Goal: Browse casually

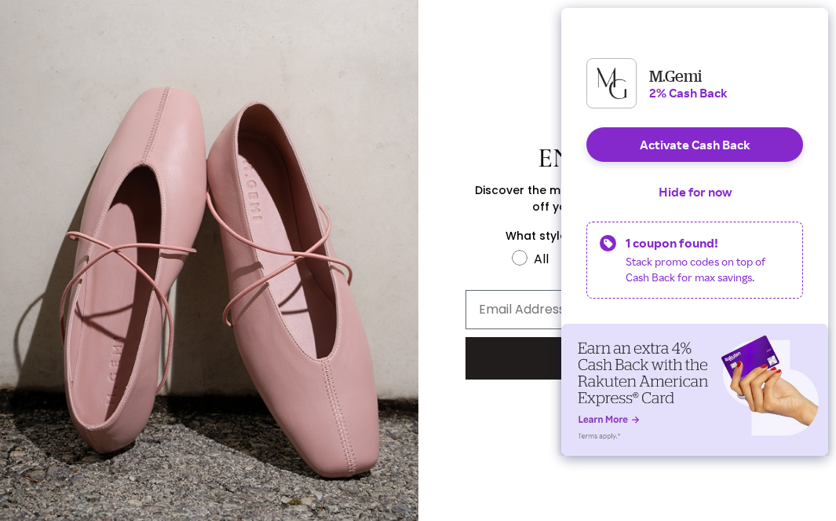
scroll to position [126, 0]
click at [667, 200] on button "Hide for now" at bounding box center [695, 191] width 98 height 35
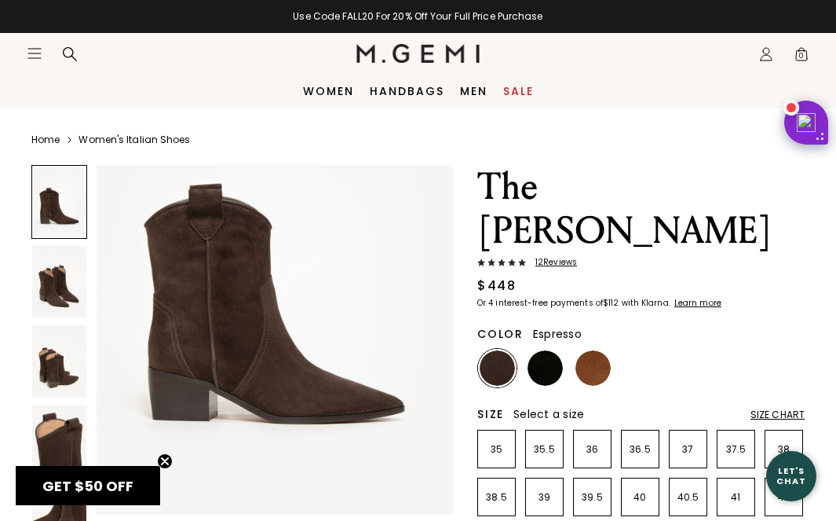
click at [63, 287] on img at bounding box center [59, 282] width 54 height 72
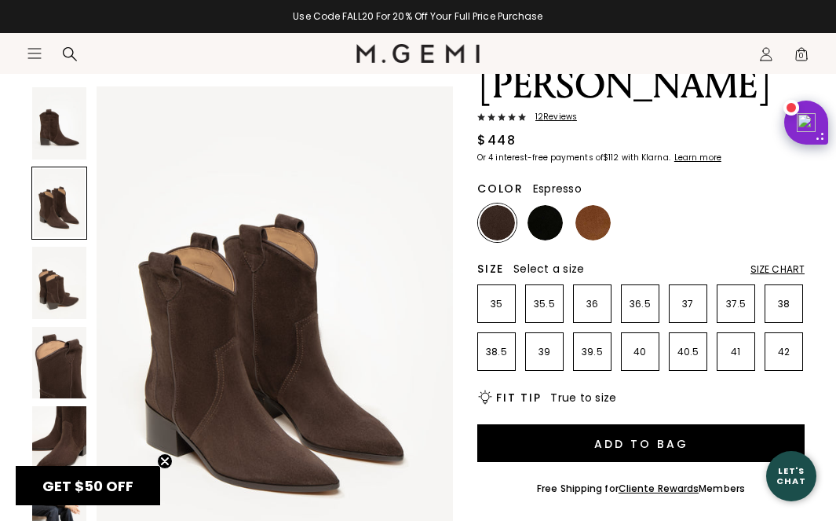
scroll to position [159, 0]
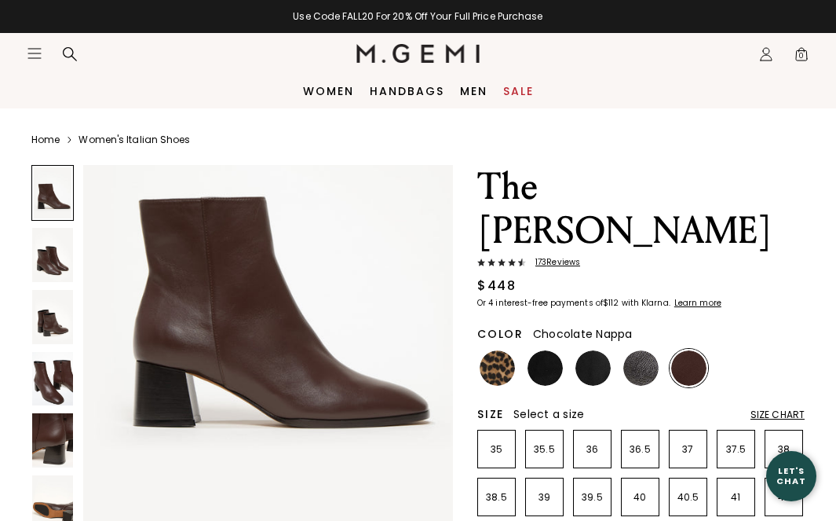
scroll to position [121, 0]
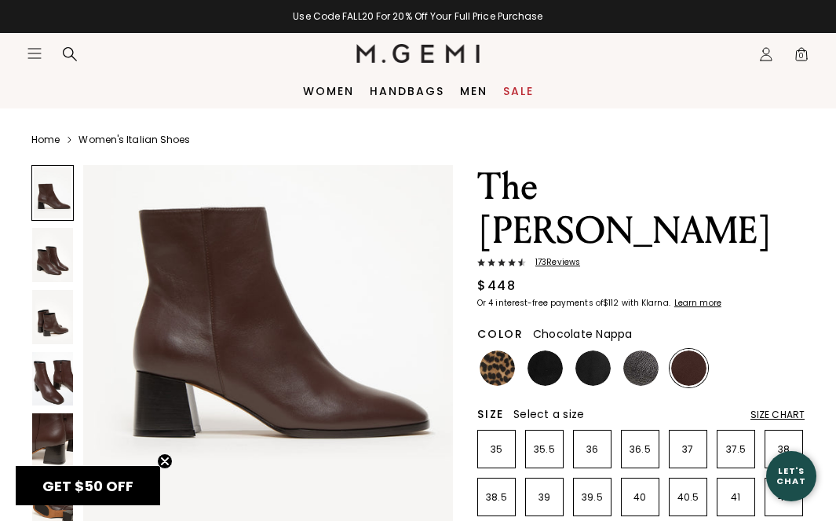
click at [59, 260] on img at bounding box center [52, 255] width 41 height 54
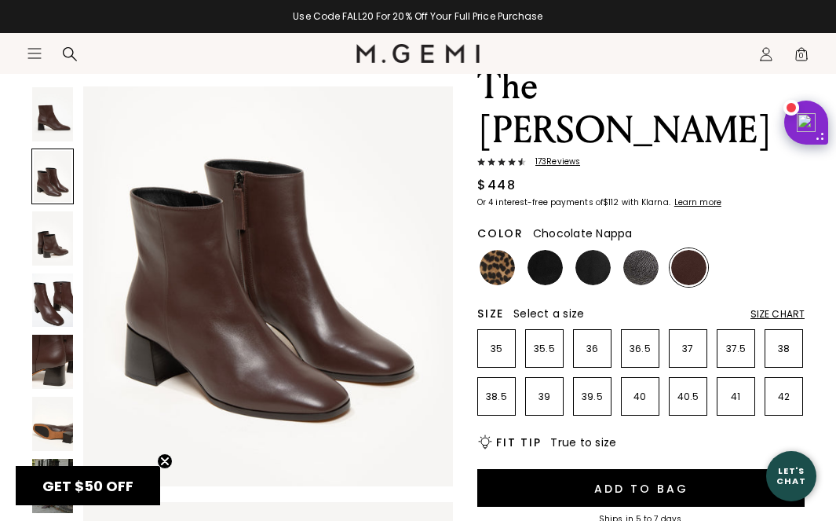
scroll to position [612, 0]
